Goal: Find contact information: Find contact information

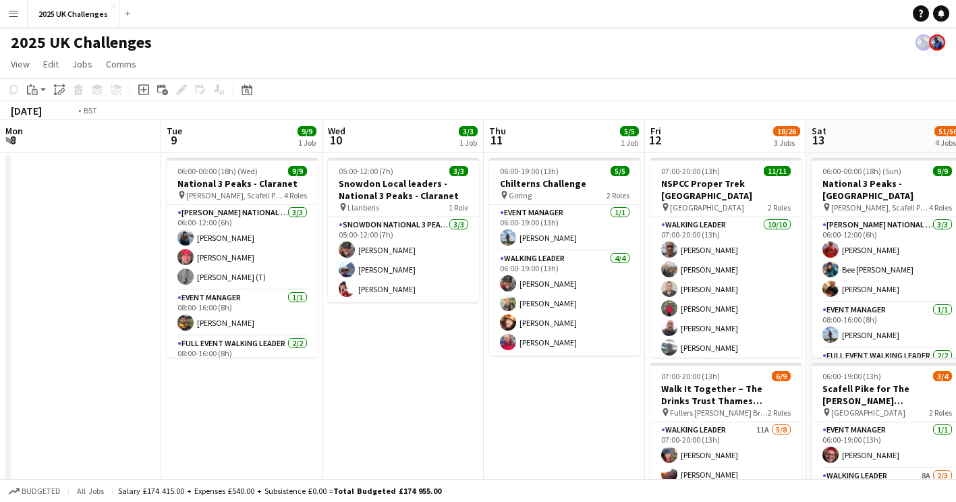
scroll to position [0, 322]
drag, startPoint x: 352, startPoint y: 382, endPoint x: 483, endPoint y: 391, distance: 131.1
click at [243, 322] on app-card-role "Event Manager [DATE] 08:00-16:00 (8h) [PERSON_NAME]" at bounding box center [242, 313] width 151 height 46
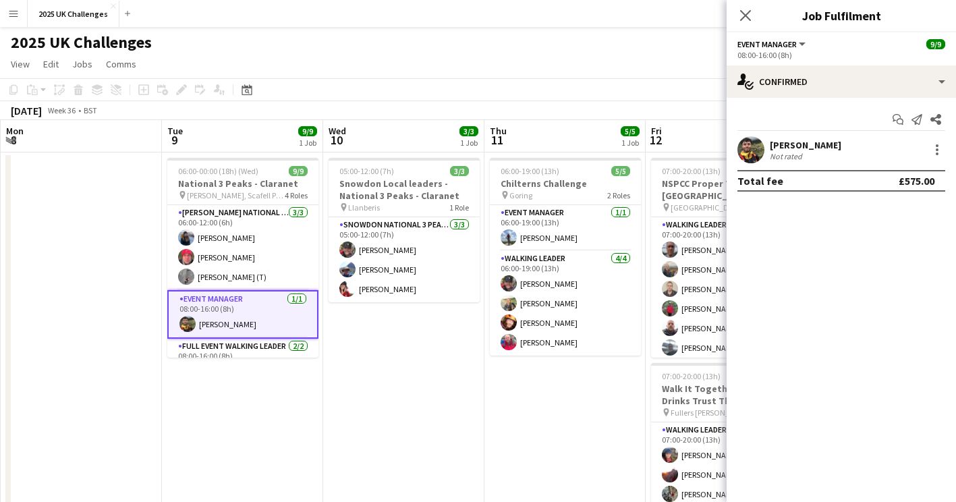
click at [804, 150] on div "[PERSON_NAME]" at bounding box center [805, 145] width 71 height 12
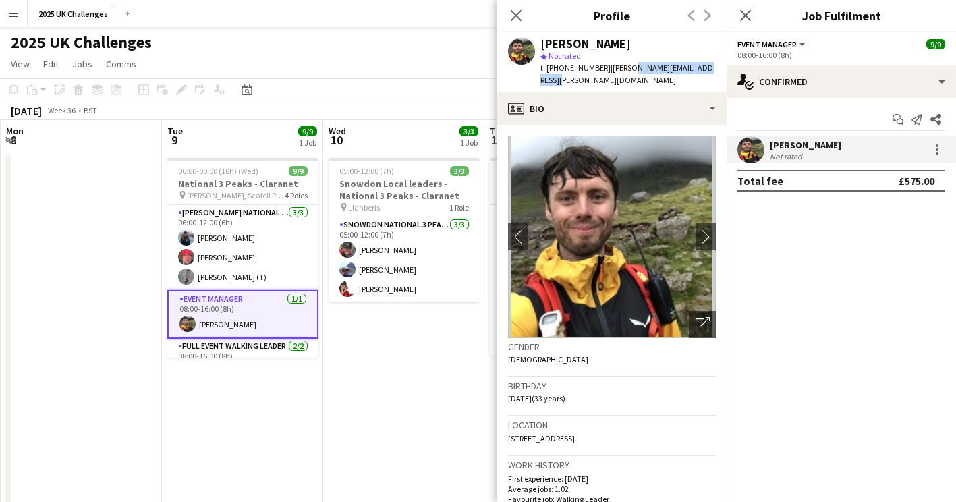
drag, startPoint x: 711, startPoint y: 69, endPoint x: 619, endPoint y: 72, distance: 91.8
click at [619, 72] on div "[PERSON_NAME] star Not rated t. [PHONE_NUMBER] | [PERSON_NAME][EMAIL_ADDRESS][P…" at bounding box center [611, 62] width 229 height 60
drag, startPoint x: 619, startPoint y: 72, endPoint x: 600, endPoint y: 69, distance: 19.1
click at [600, 69] on span "| [PERSON_NAME][EMAIL_ADDRESS][PERSON_NAME][DOMAIN_NAME]" at bounding box center [626, 74] width 173 height 22
drag, startPoint x: 598, startPoint y: 71, endPoint x: 537, endPoint y: 71, distance: 61.4
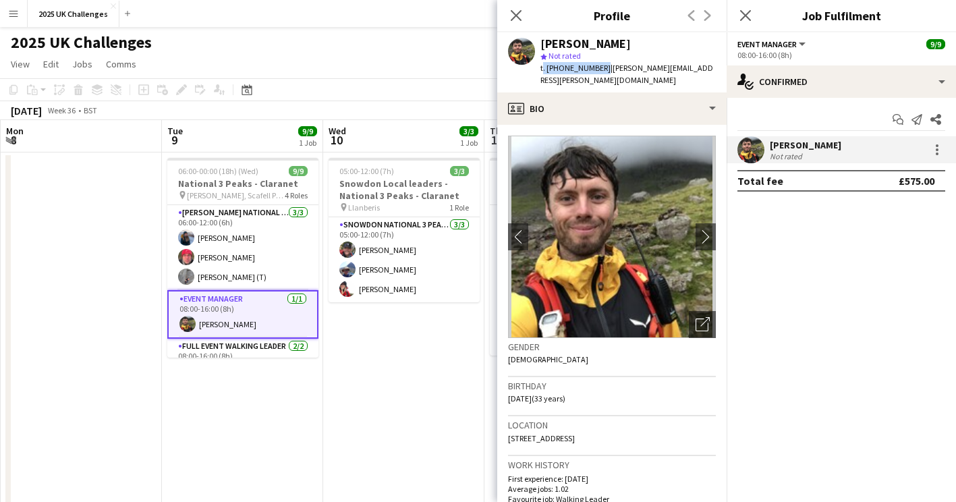
click at [537, 71] on div "[PERSON_NAME] star Not rated t. [PHONE_NUMBER] | [PERSON_NAME][EMAIL_ADDRESS][P…" at bounding box center [611, 62] width 229 height 60
copy span "t. [PHONE_NUMBER]"
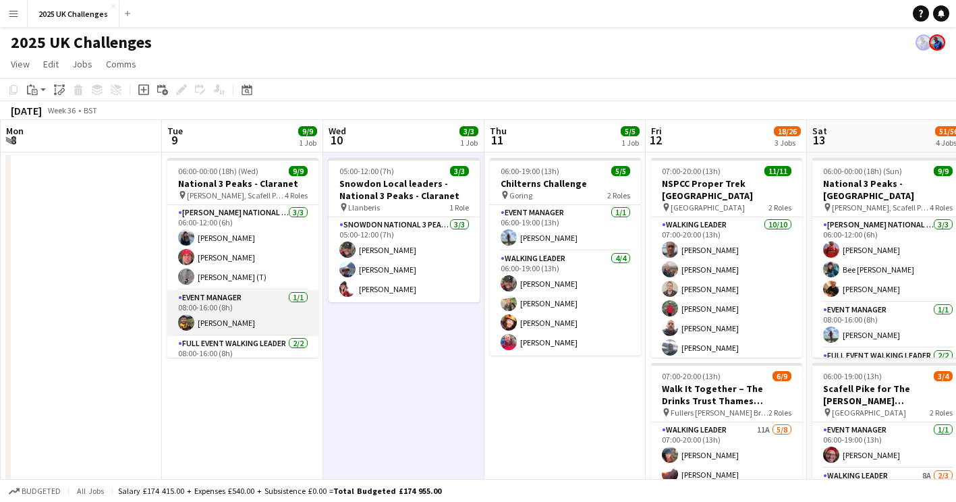
click at [230, 322] on app-card-role "Event Manager [DATE] 08:00-16:00 (8h) [PERSON_NAME]" at bounding box center [242, 313] width 151 height 46
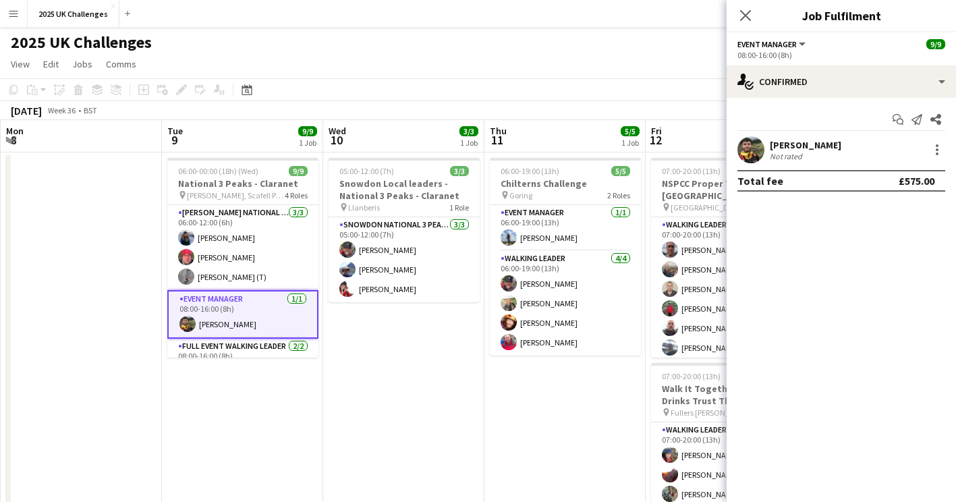
click at [826, 144] on div "[PERSON_NAME]" at bounding box center [805, 145] width 71 height 12
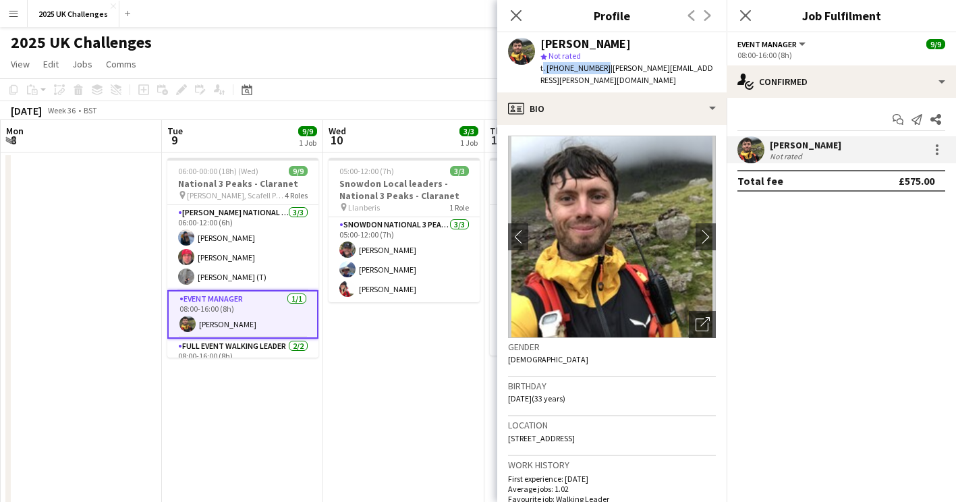
drag, startPoint x: 599, startPoint y: 69, endPoint x: 540, endPoint y: 69, distance: 59.4
click at [540, 69] on div "[PERSON_NAME] star Not rated t. [PHONE_NUMBER] | [PERSON_NAME][EMAIL_ADDRESS][P…" at bounding box center [611, 62] width 229 height 60
copy span "t. [PHONE_NUMBER]"
